Goal: Contribute content

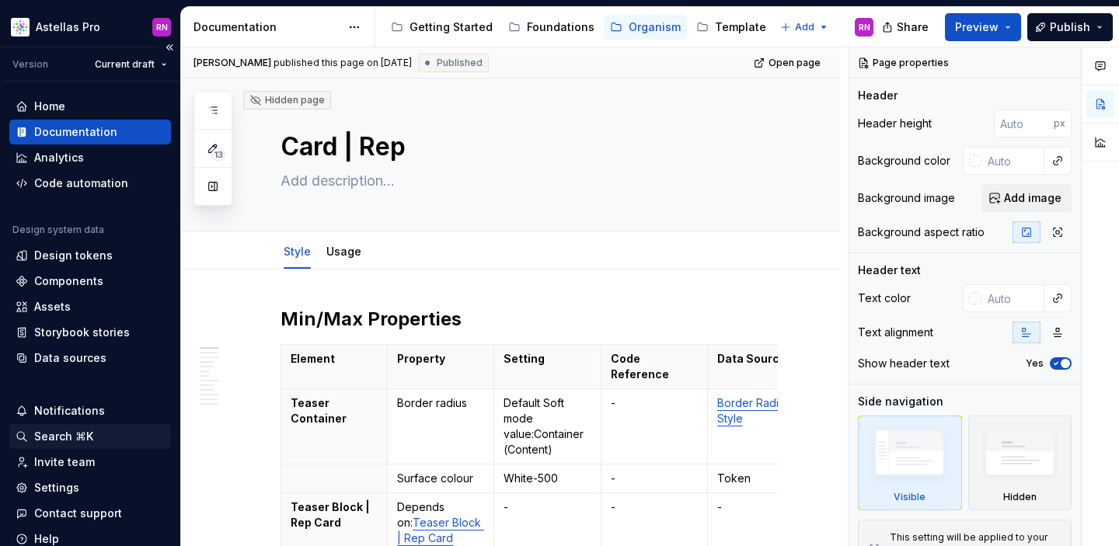
scroll to position [59, 0]
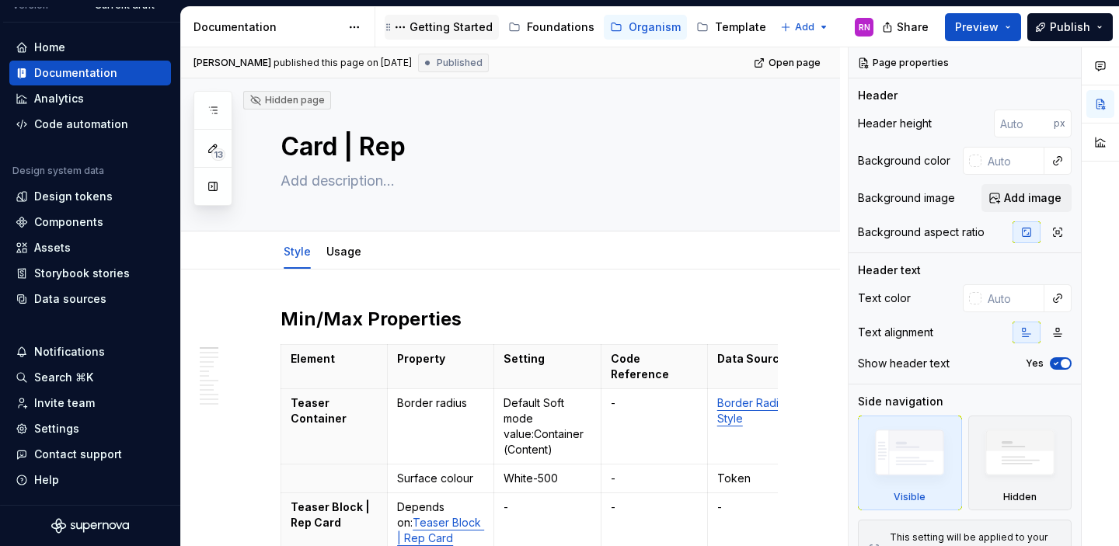
click at [448, 24] on div "Getting Started" at bounding box center [451, 27] width 83 height 16
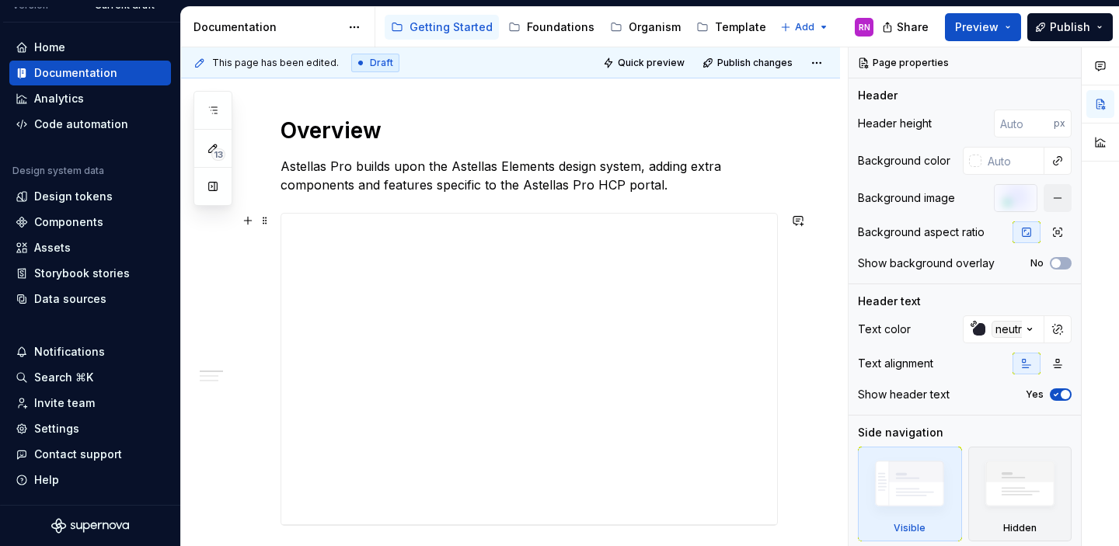
scroll to position [203, 0]
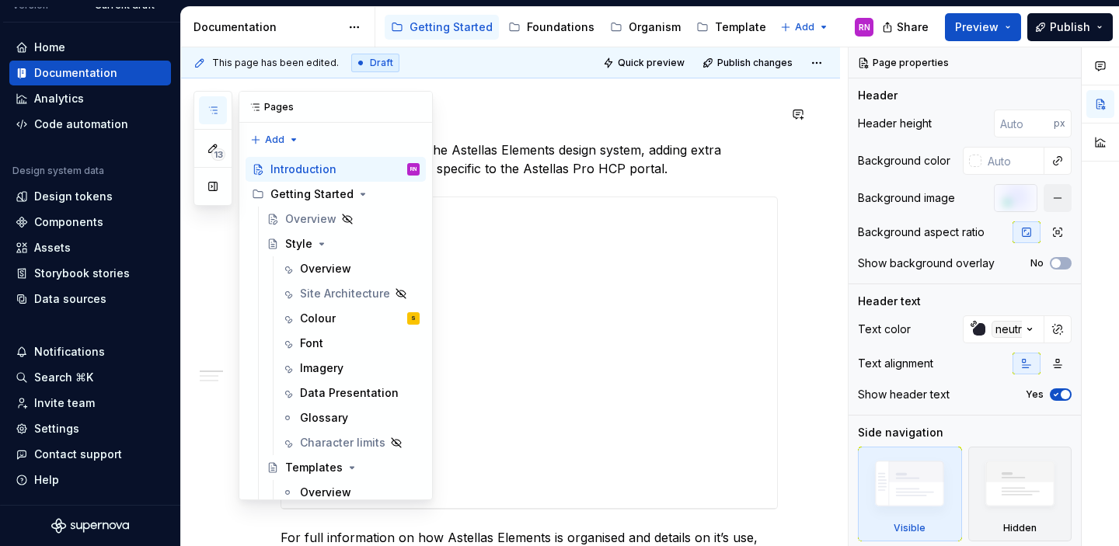
click at [212, 112] on icon "button" at bounding box center [213, 110] width 12 height 12
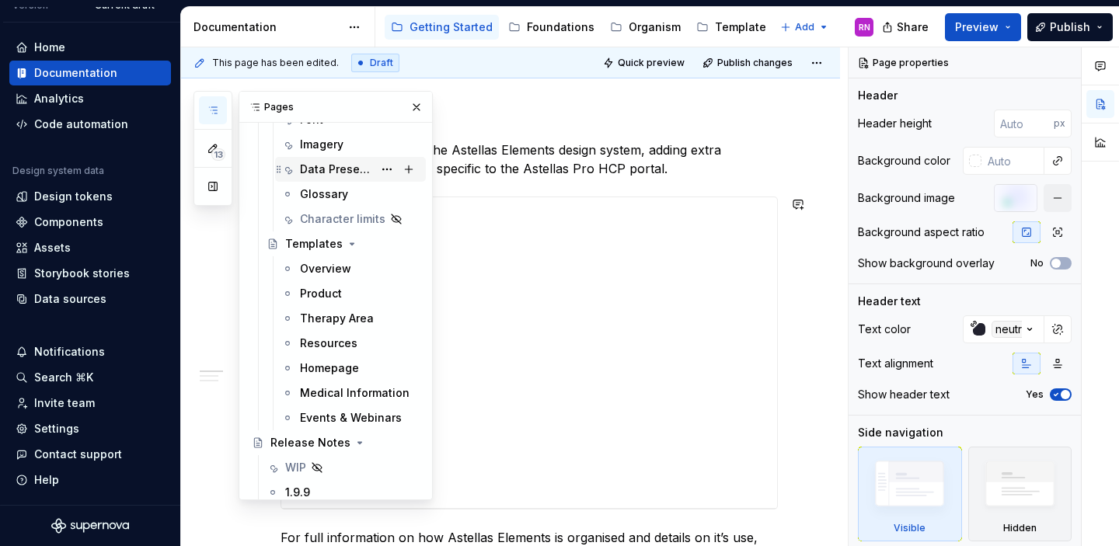
scroll to position [227, 0]
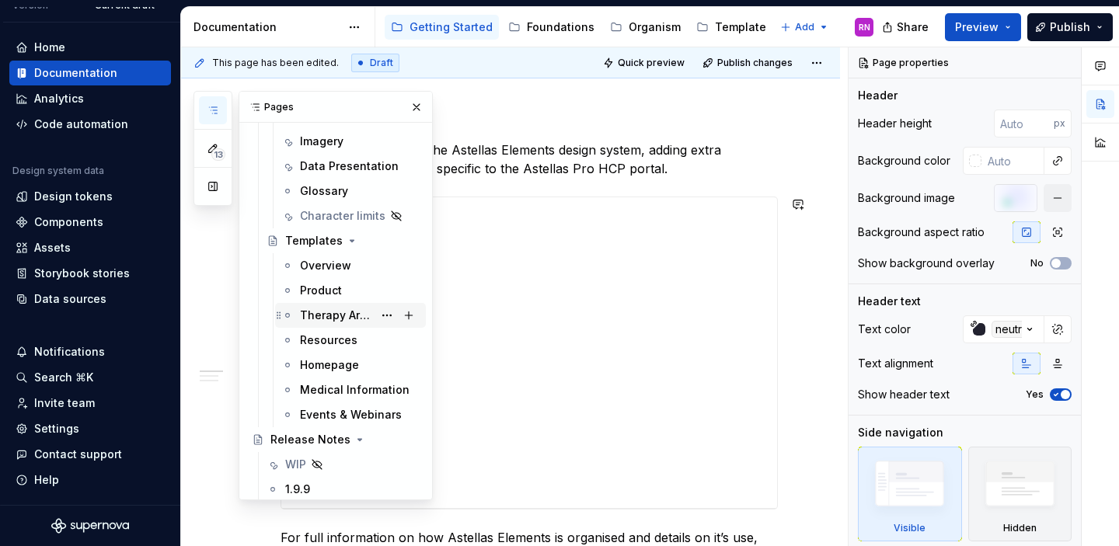
click at [339, 316] on div "Therapy Area" at bounding box center [336, 316] width 73 height 16
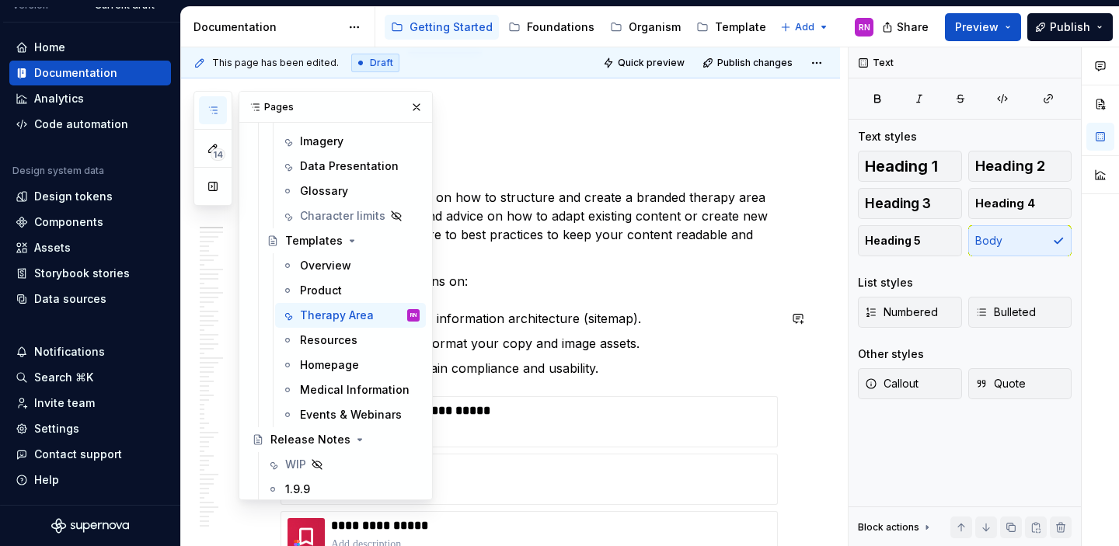
scroll to position [223, 0]
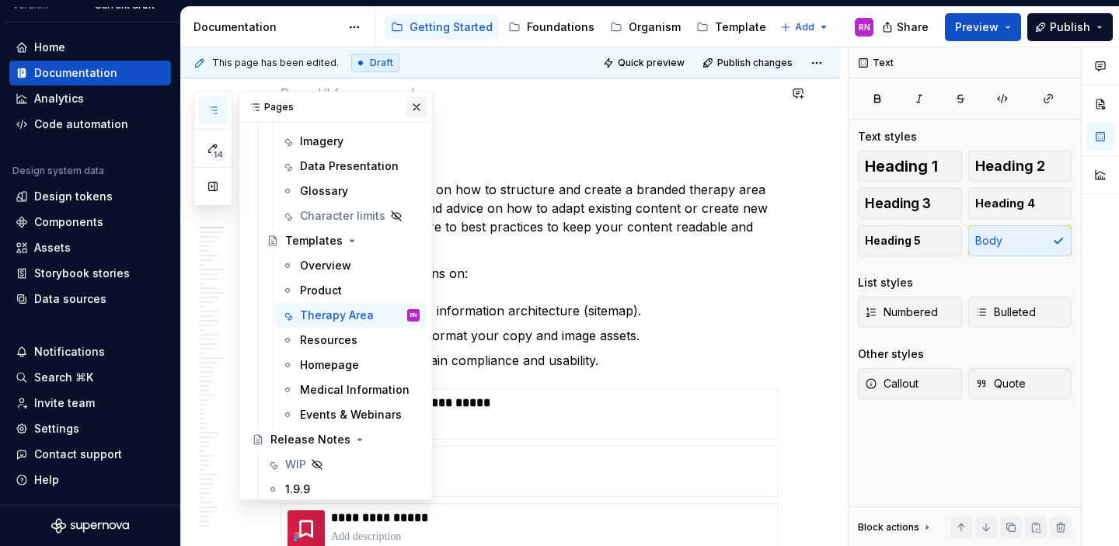
click at [409, 104] on button "button" at bounding box center [417, 107] width 22 height 22
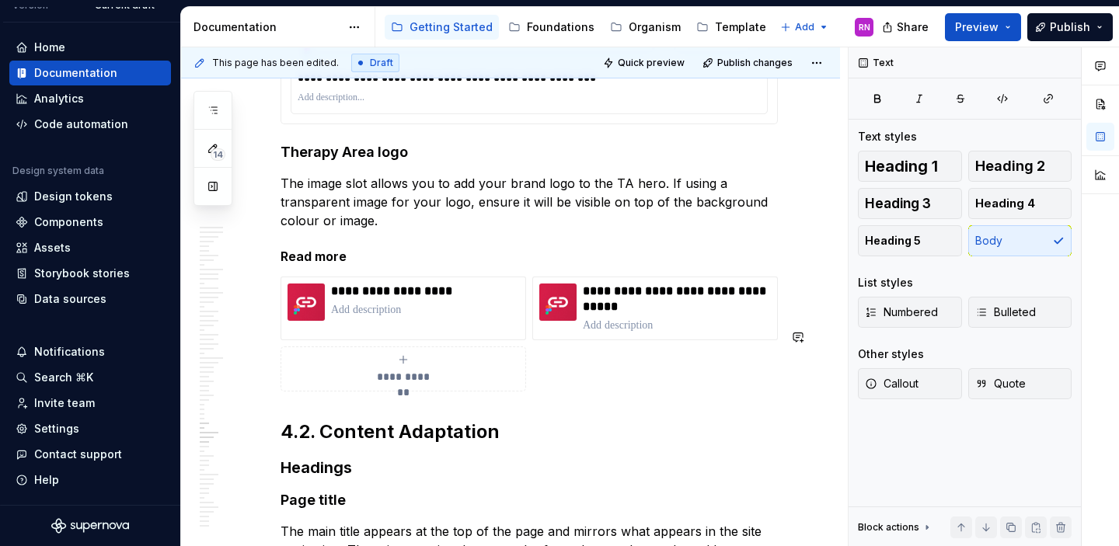
scroll to position [28074, 0]
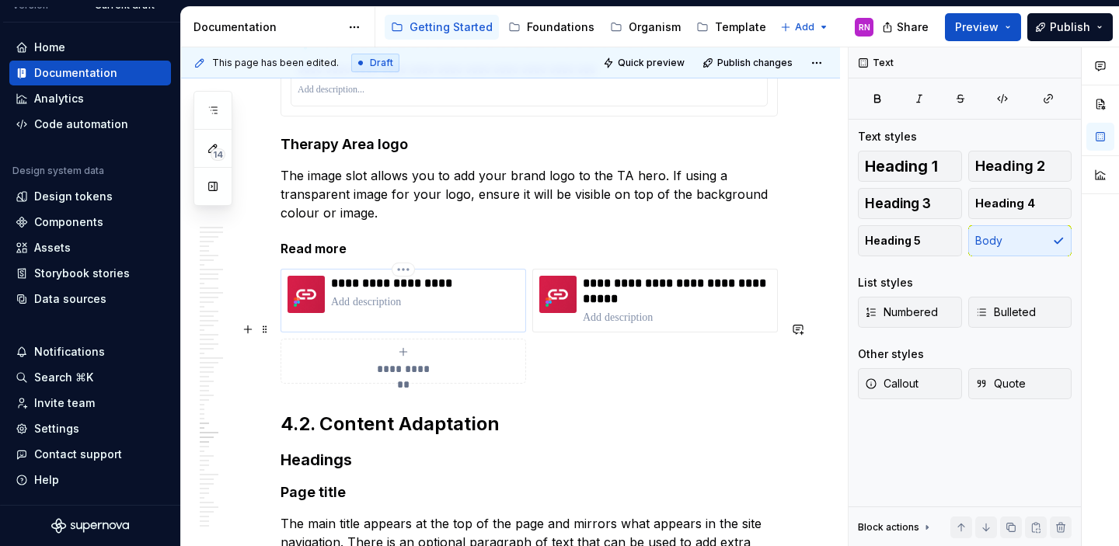
click at [434, 313] on div "**********" at bounding box center [425, 294] width 188 height 37
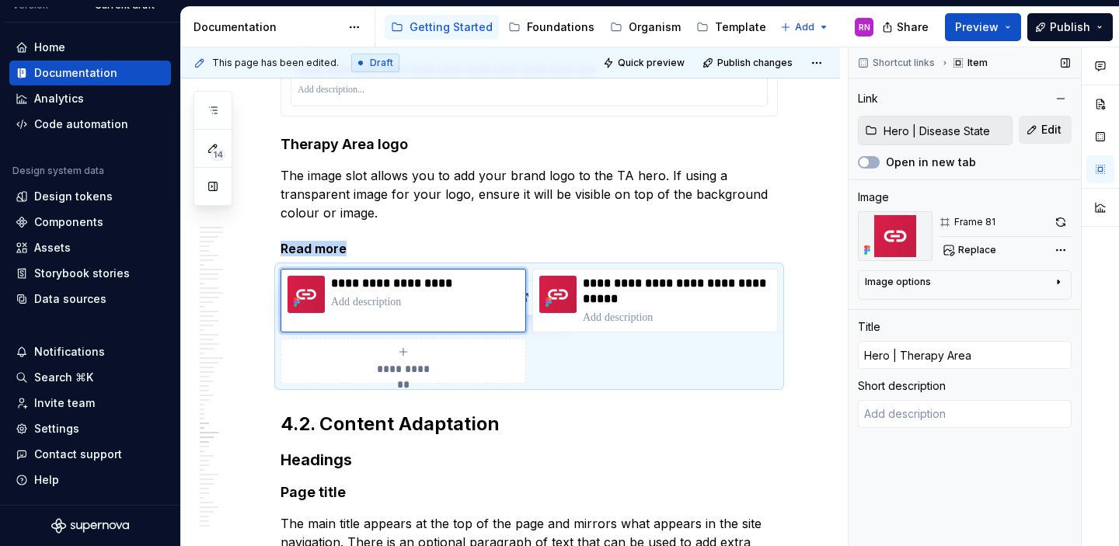
click at [1052, 130] on span "Edit" at bounding box center [1051, 130] width 20 height 16
type textarea "*"
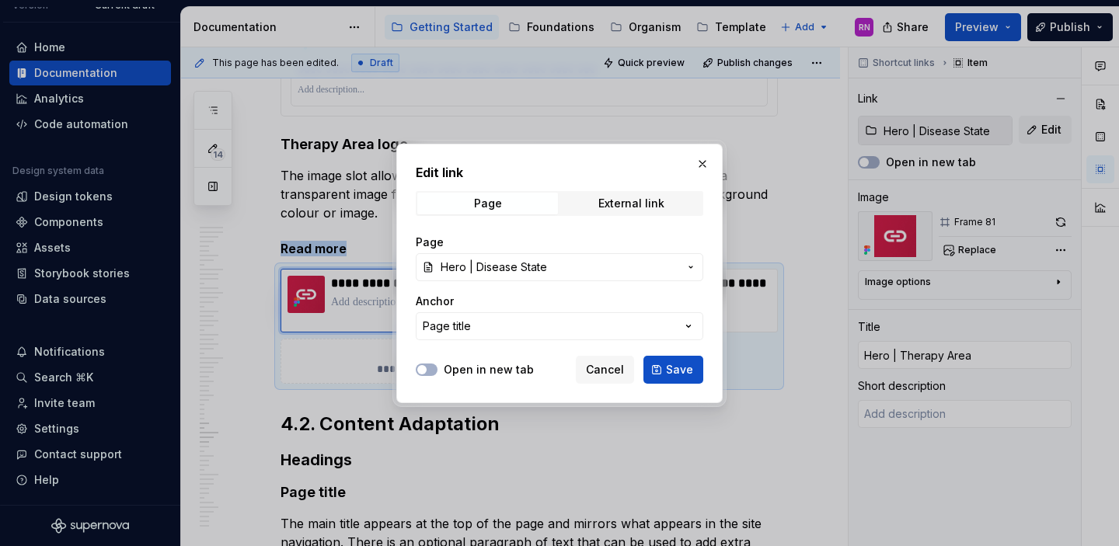
click at [521, 260] on span "Hero | Disease State" at bounding box center [494, 268] width 106 height 16
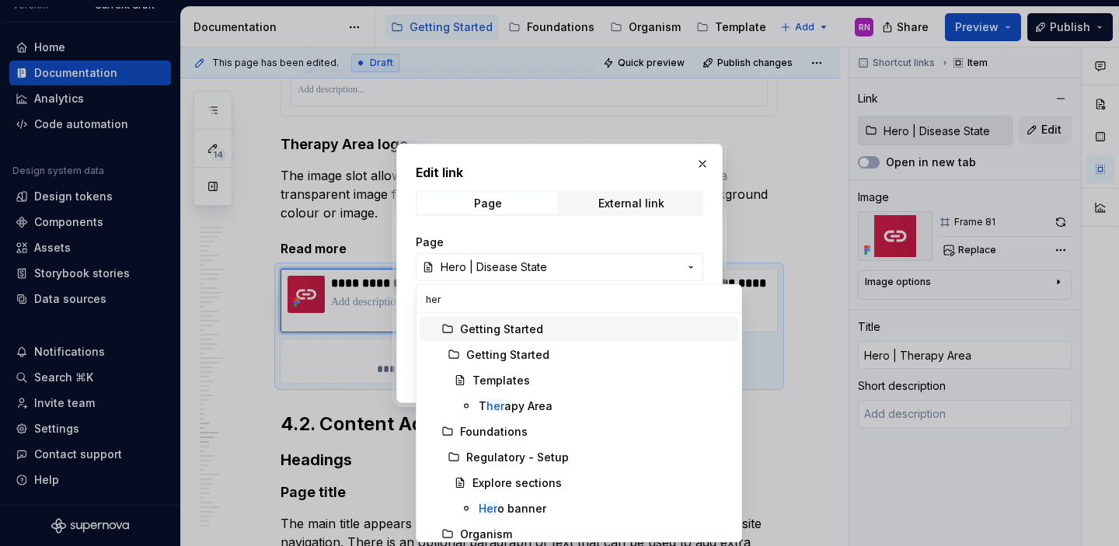
type input "hero"
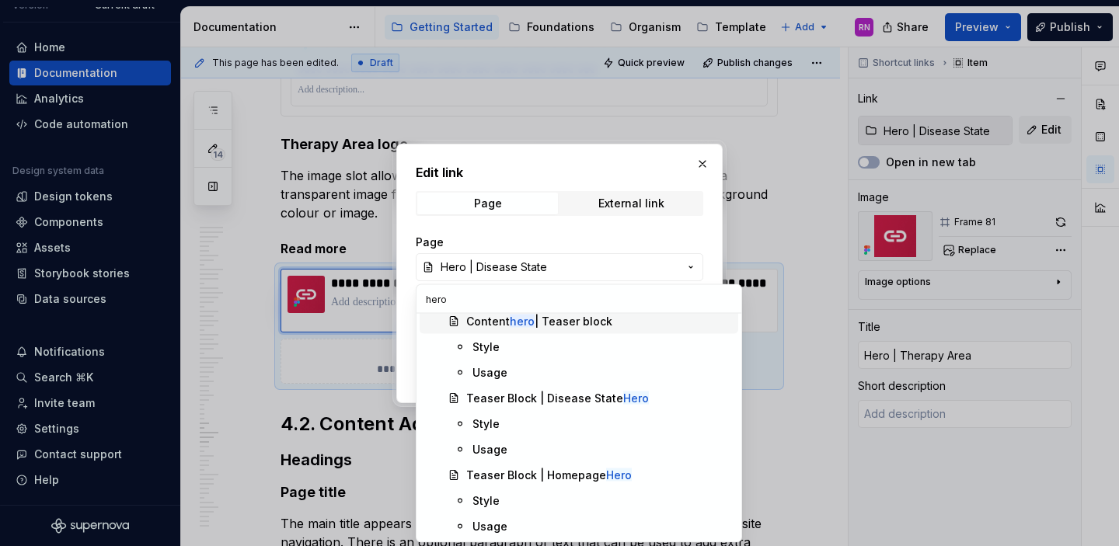
scroll to position [148, 0]
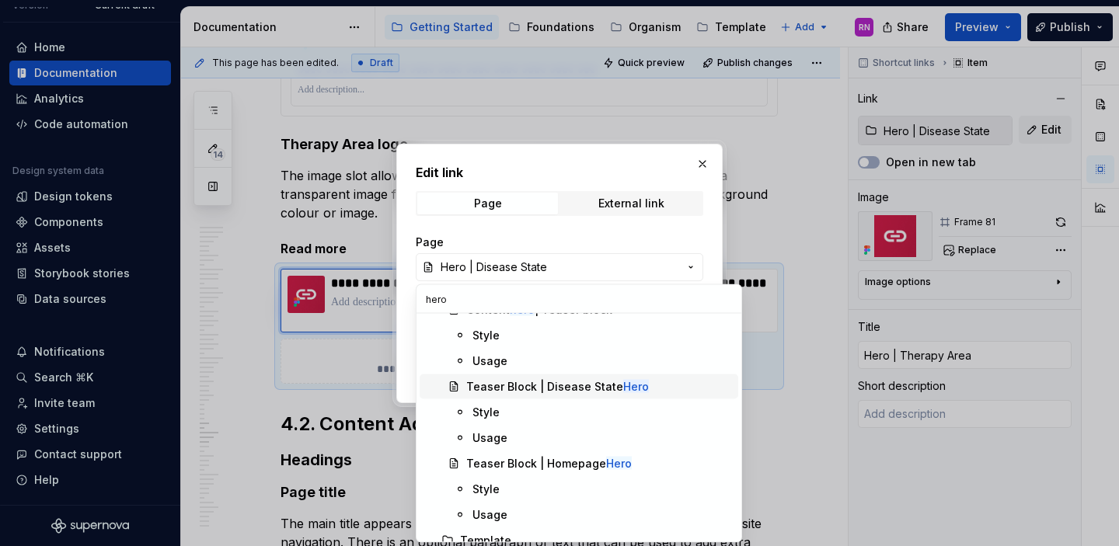
click at [583, 388] on div "Teaser Block | Disease State Hero" at bounding box center [557, 387] width 183 height 16
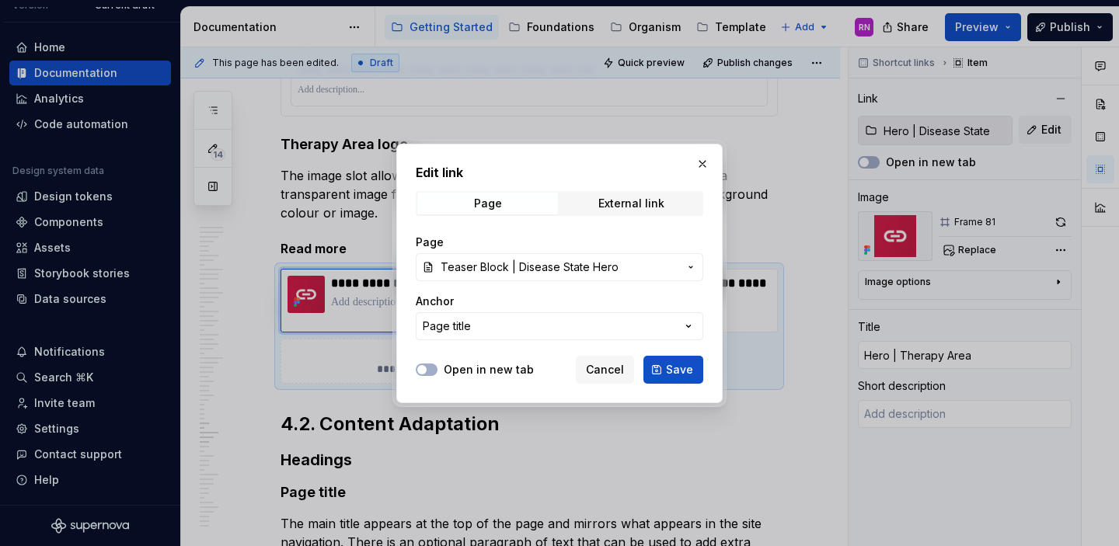
click at [500, 376] on label "Open in new tab" at bounding box center [489, 370] width 90 height 16
click at [438, 376] on button "Open in new tab" at bounding box center [427, 370] width 22 height 12
click at [683, 368] on span "Save" at bounding box center [679, 370] width 27 height 16
type textarea "*"
type input "Teaser Block | Disease State Hero"
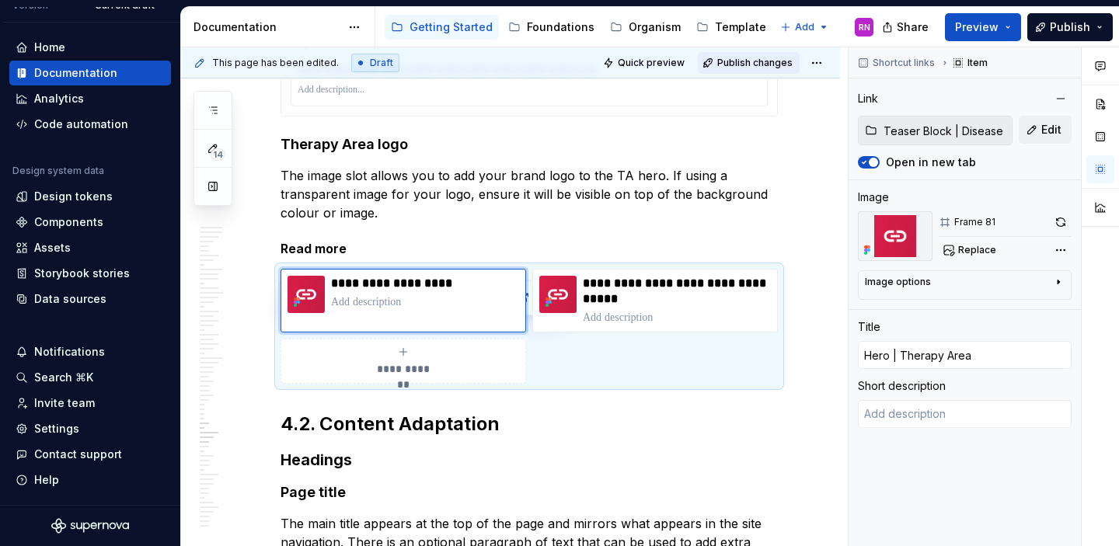
click at [766, 62] on span "Publish changes" at bounding box center [754, 63] width 75 height 12
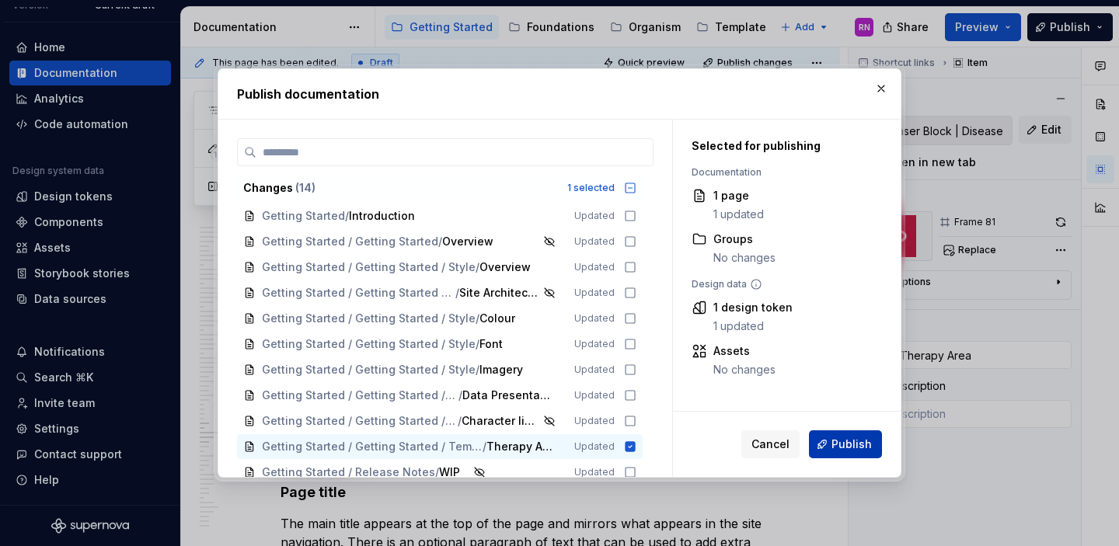
click at [853, 442] on span "Publish" at bounding box center [852, 445] width 40 height 16
type textarea "*"
type input "Teaser Block | Disease State Hero"
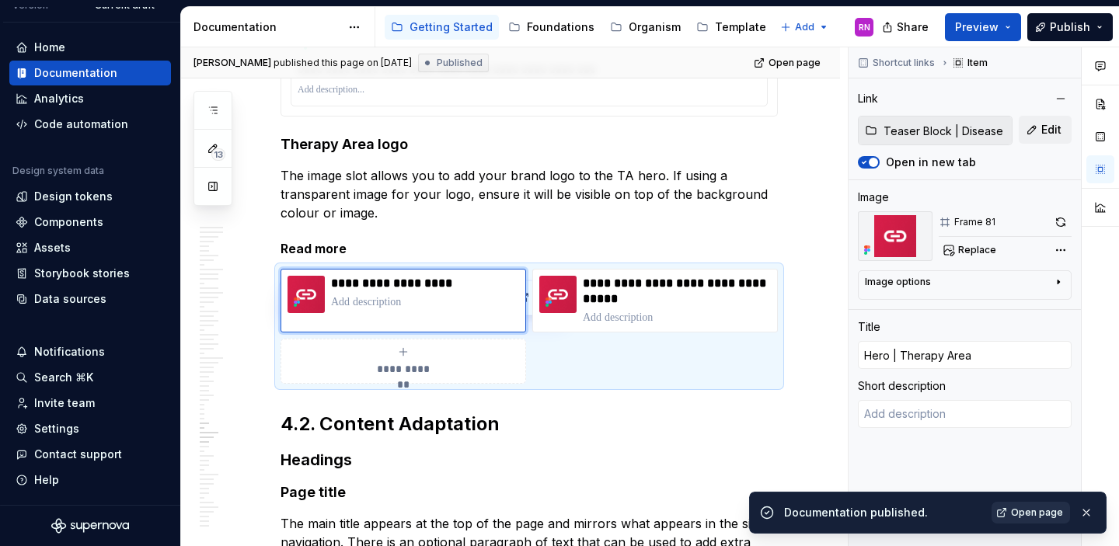
click at [1035, 512] on span "Open page" at bounding box center [1037, 513] width 52 height 12
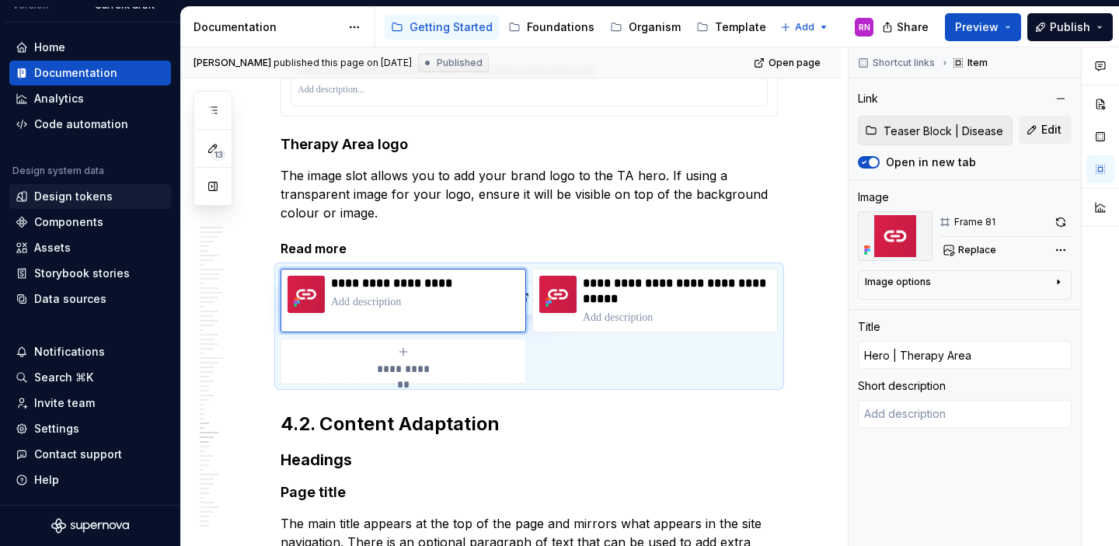
scroll to position [0, 0]
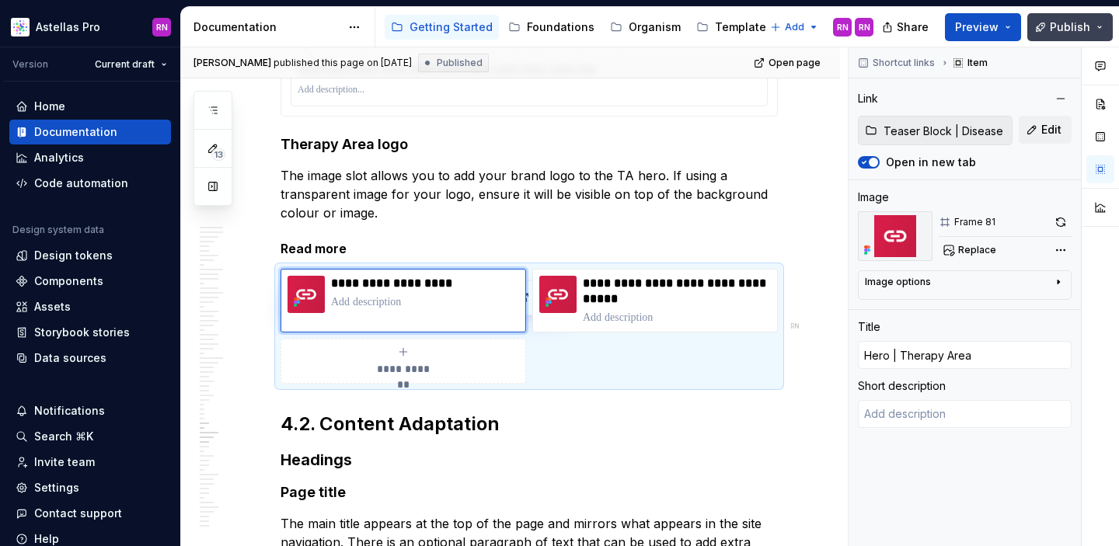
click at [1099, 33] on button "Publish" at bounding box center [1069, 27] width 85 height 28
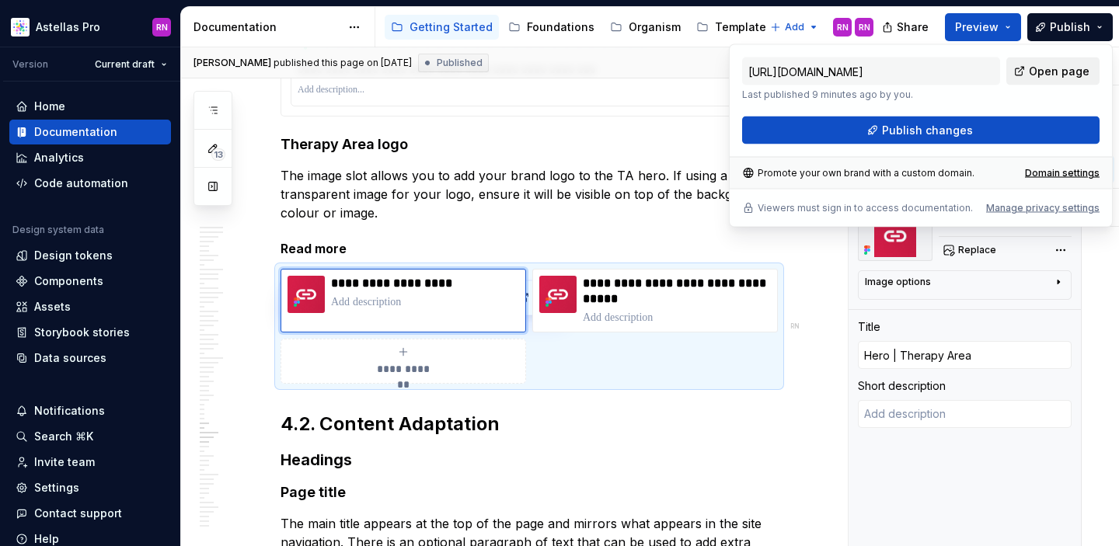
click at [1066, 72] on span "Open page" at bounding box center [1059, 72] width 61 height 16
type textarea "*"
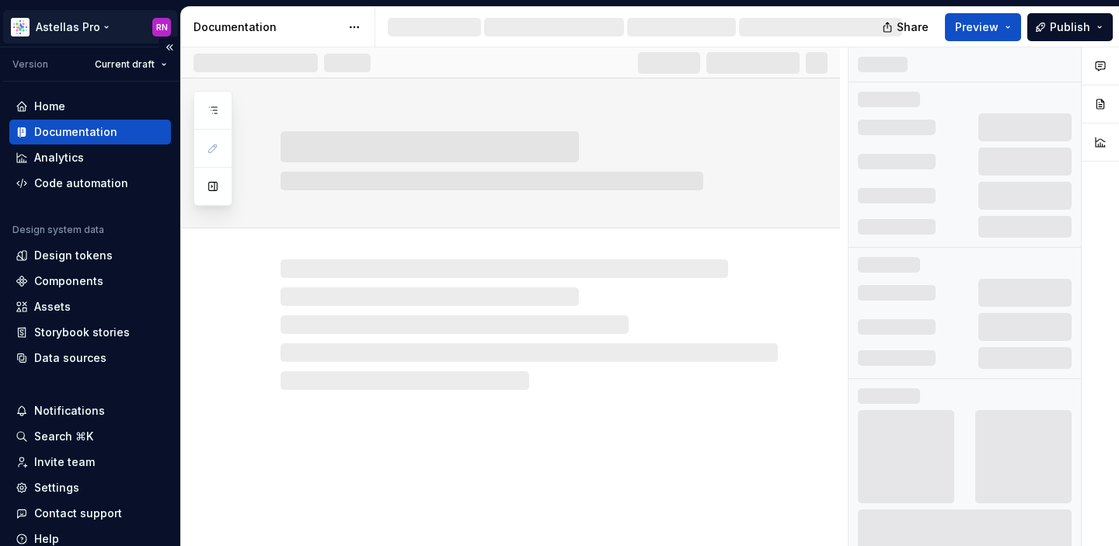
click at [106, 29] on html "Astellas Pro RN Version Current draft Home Documentation Analytics Code automat…" at bounding box center [559, 273] width 1119 height 546
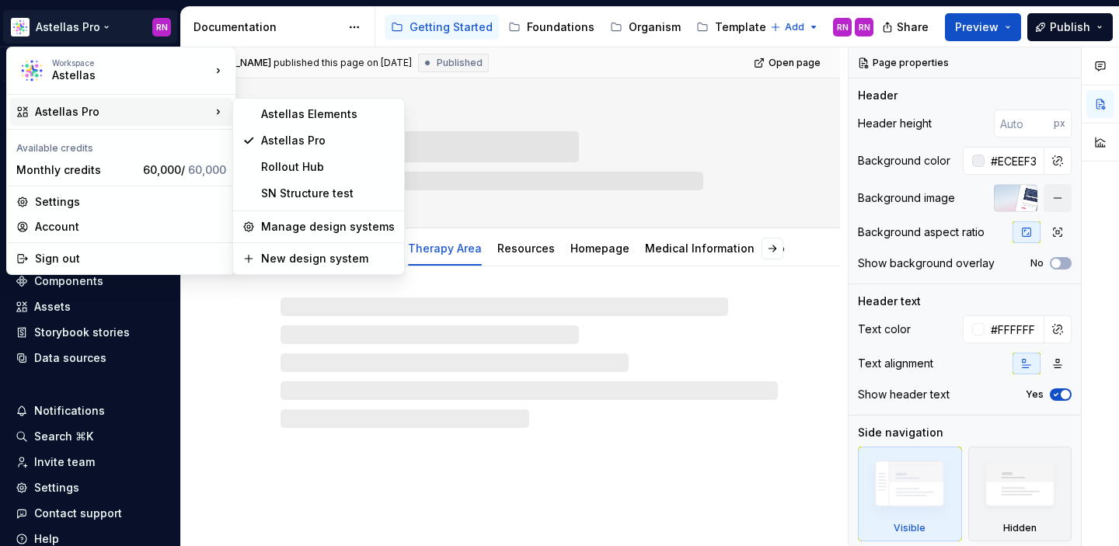
click at [288, 107] on div "Astellas Elements" at bounding box center [328, 114] width 134 height 16
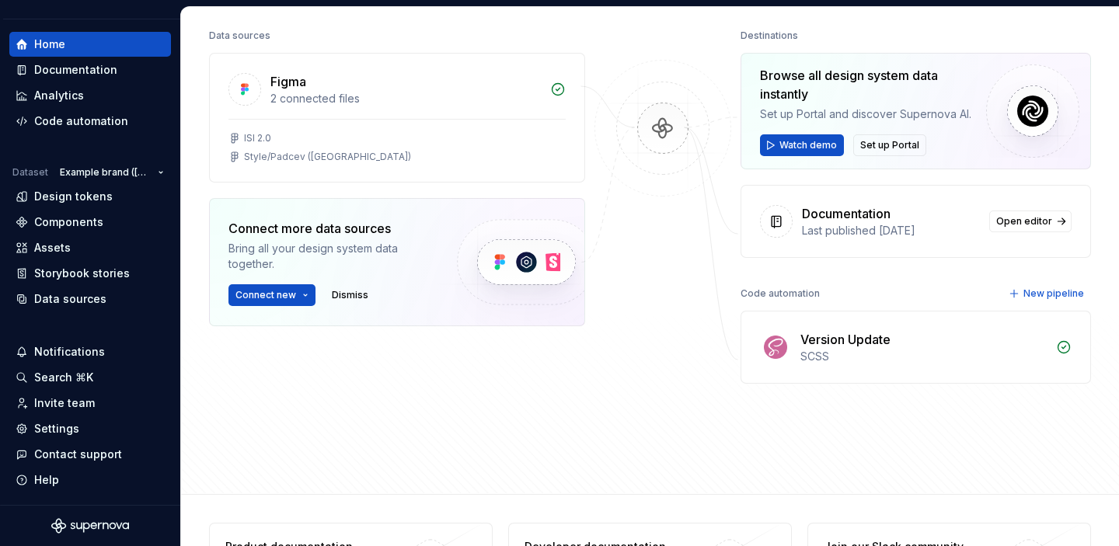
scroll to position [197, 0]
click at [74, 67] on div "Documentation" at bounding box center [75, 70] width 83 height 16
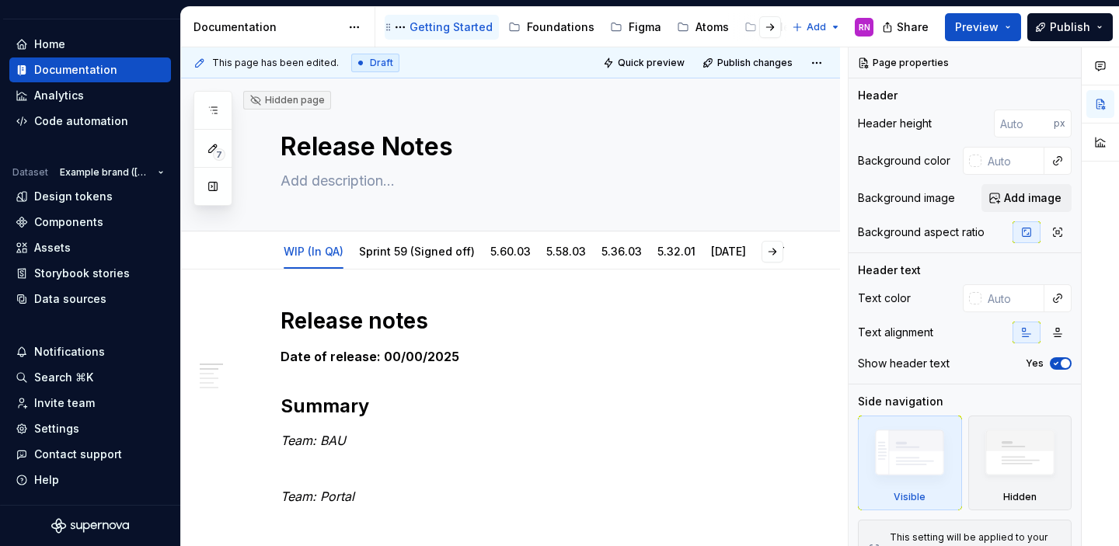
click at [439, 30] on div "Getting Started" at bounding box center [451, 27] width 83 height 16
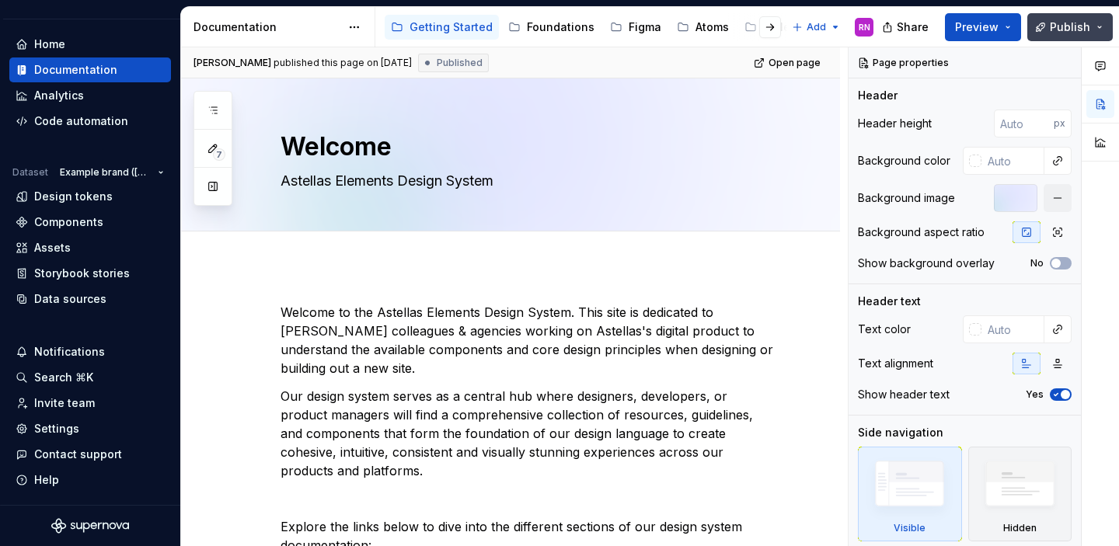
click at [1100, 27] on button "Publish" at bounding box center [1069, 27] width 85 height 28
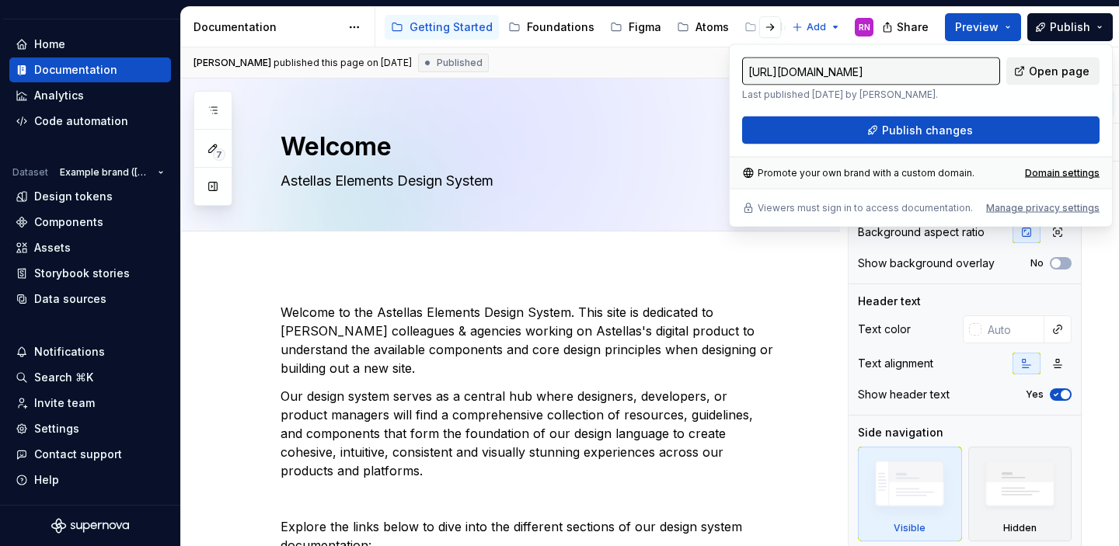
click at [1062, 74] on span "Open page" at bounding box center [1059, 72] width 61 height 16
type textarea "*"
